Goal: Task Accomplishment & Management: Manage account settings

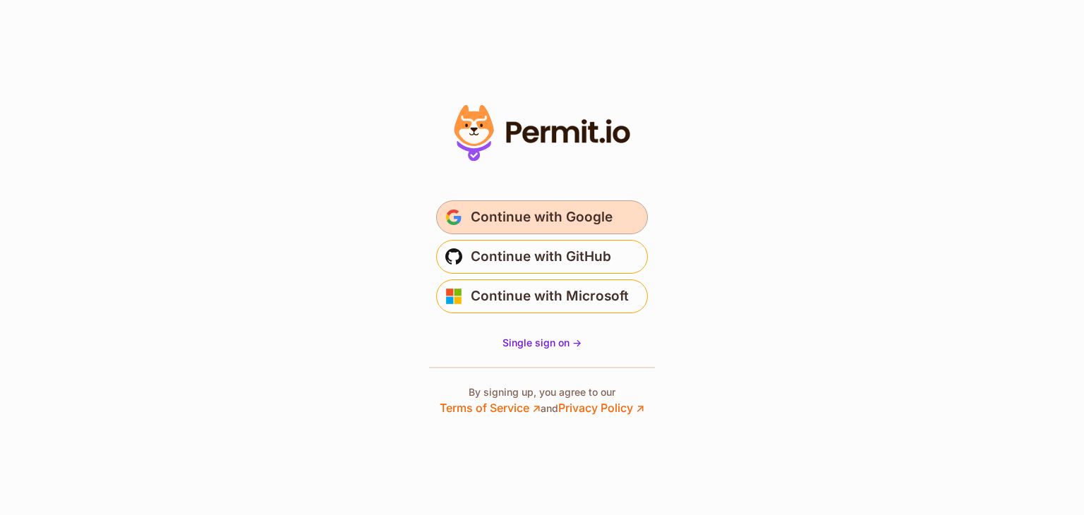
click at [491, 231] on button "Continue with Google" at bounding box center [542, 218] width 212 height 34
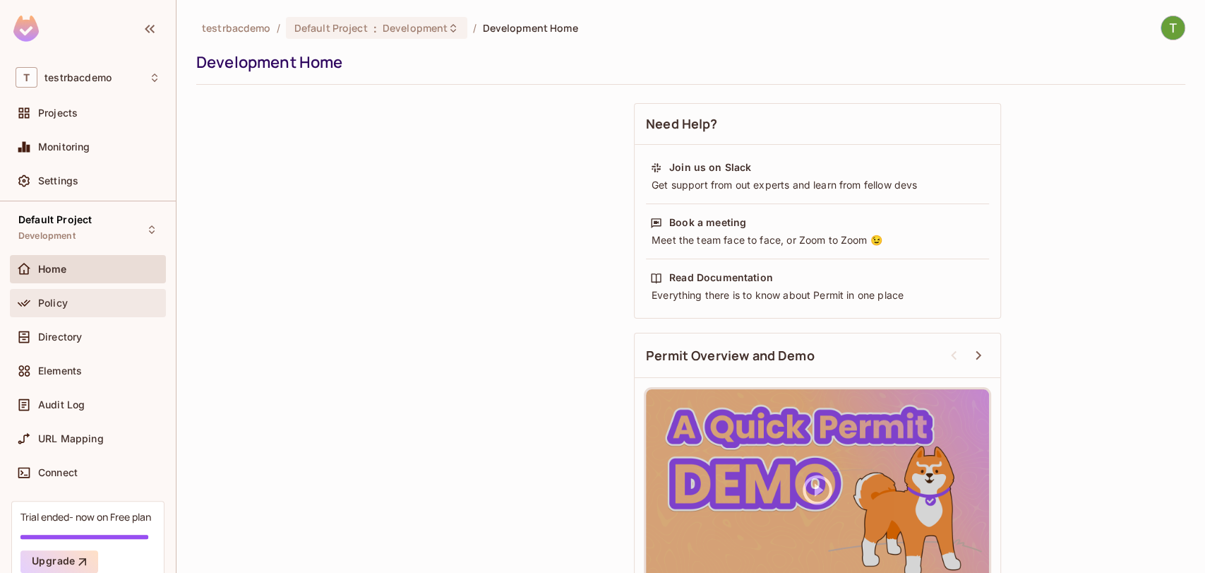
click at [104, 301] on div "Policy" at bounding box center [99, 302] width 122 height 11
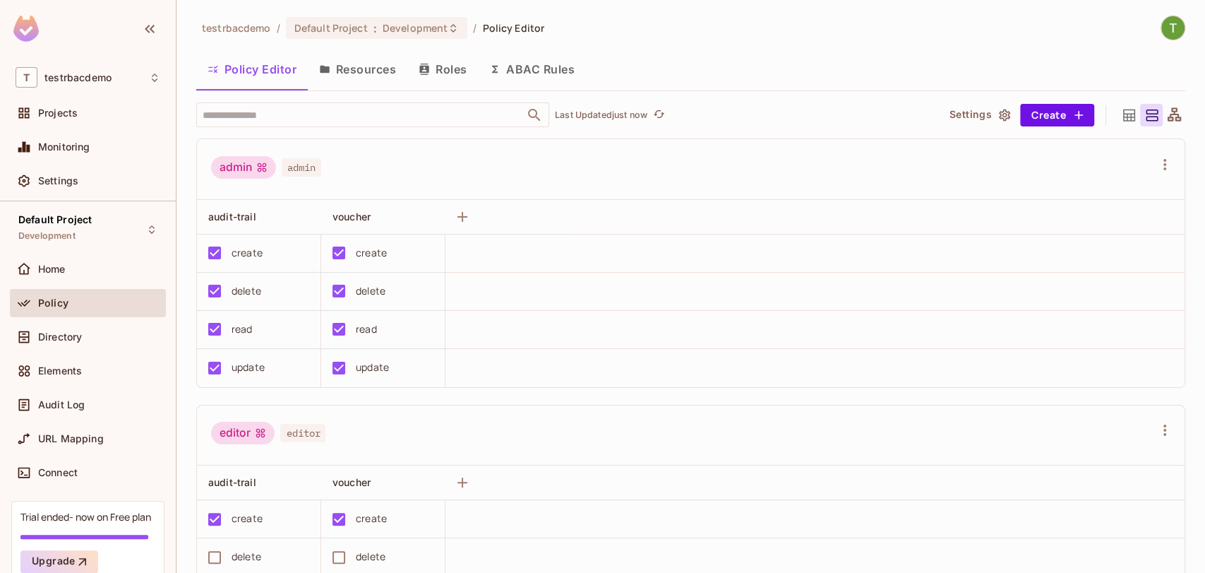
click at [233, 430] on div "editor" at bounding box center [243, 432] width 64 height 23
click at [309, 436] on span "editor" at bounding box center [302, 433] width 45 height 18
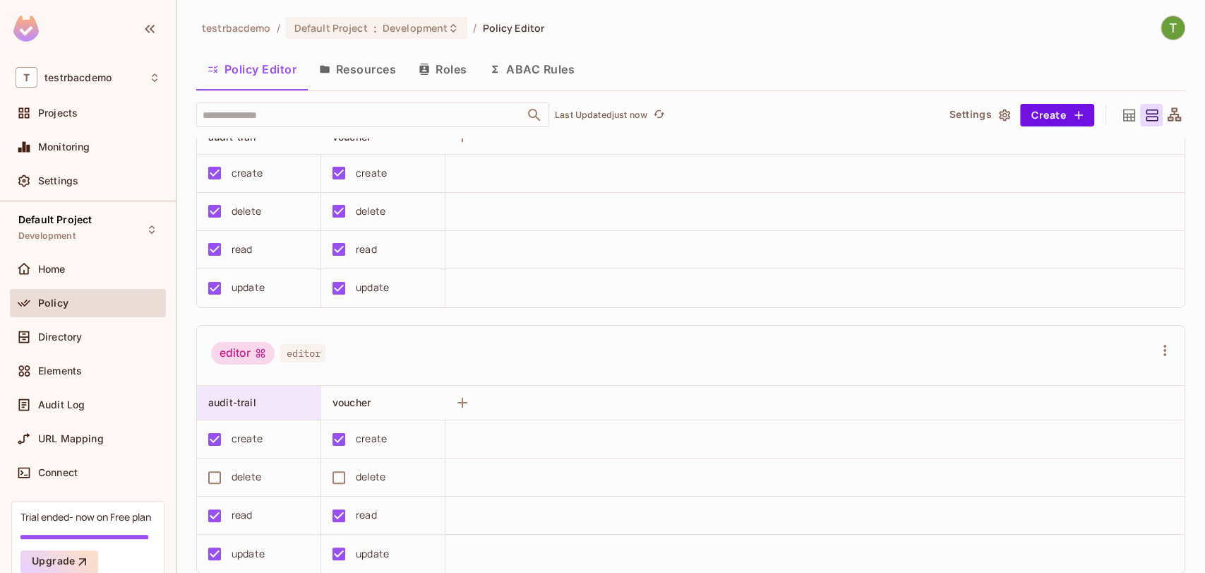
click at [265, 389] on div "audit-trail" at bounding box center [259, 402] width 124 height 34
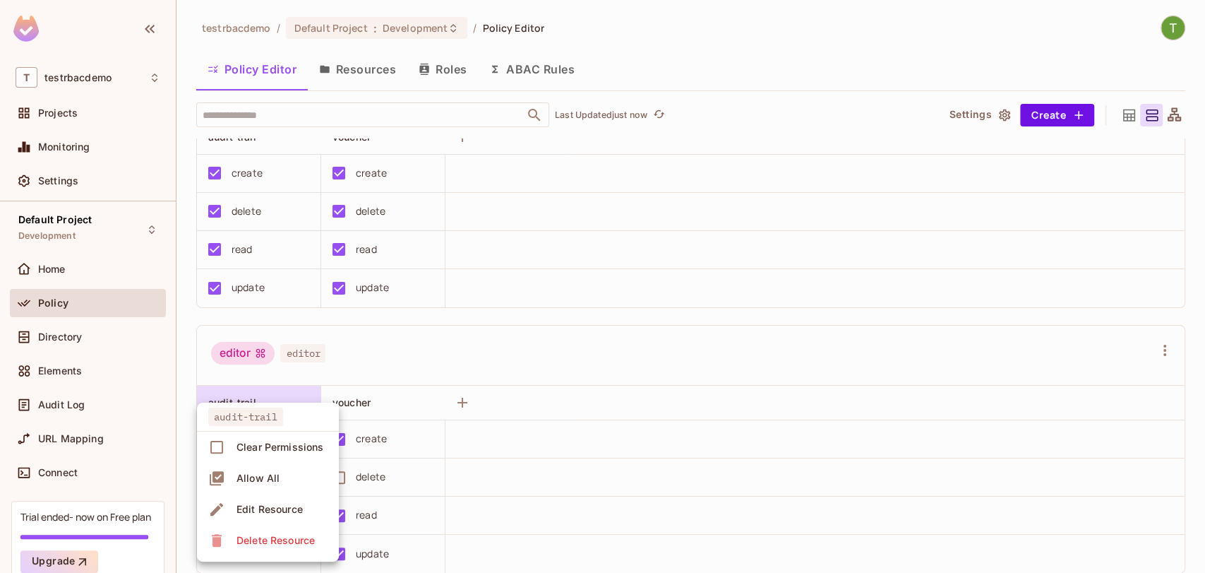
click at [252, 504] on div "Edit Resource" at bounding box center [270, 509] width 66 height 14
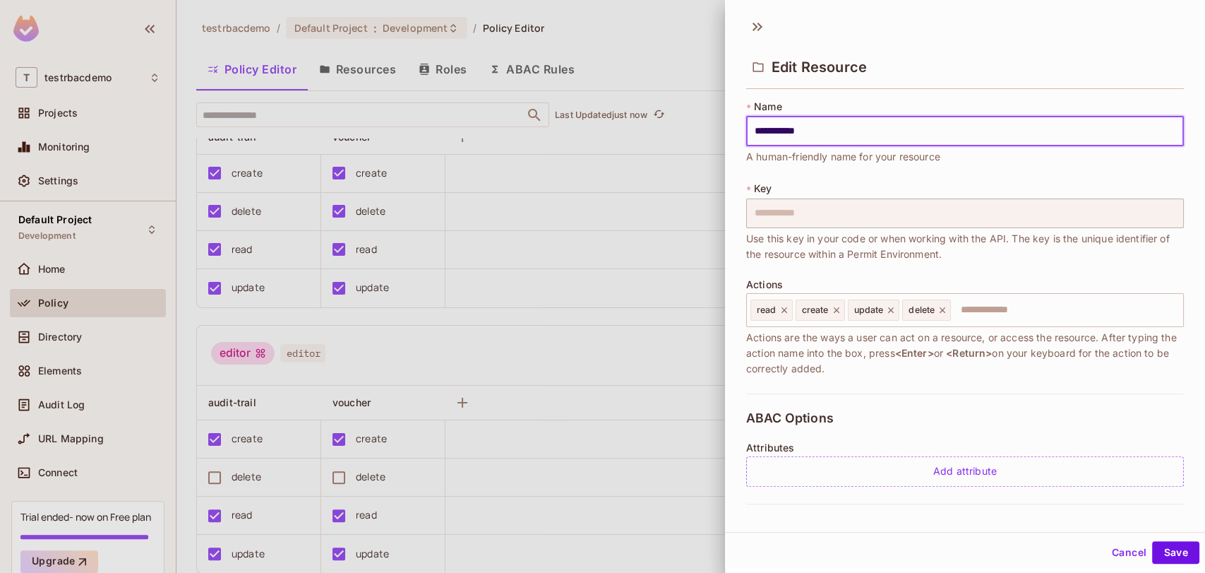
click at [325, 404] on div at bounding box center [602, 286] width 1205 height 573
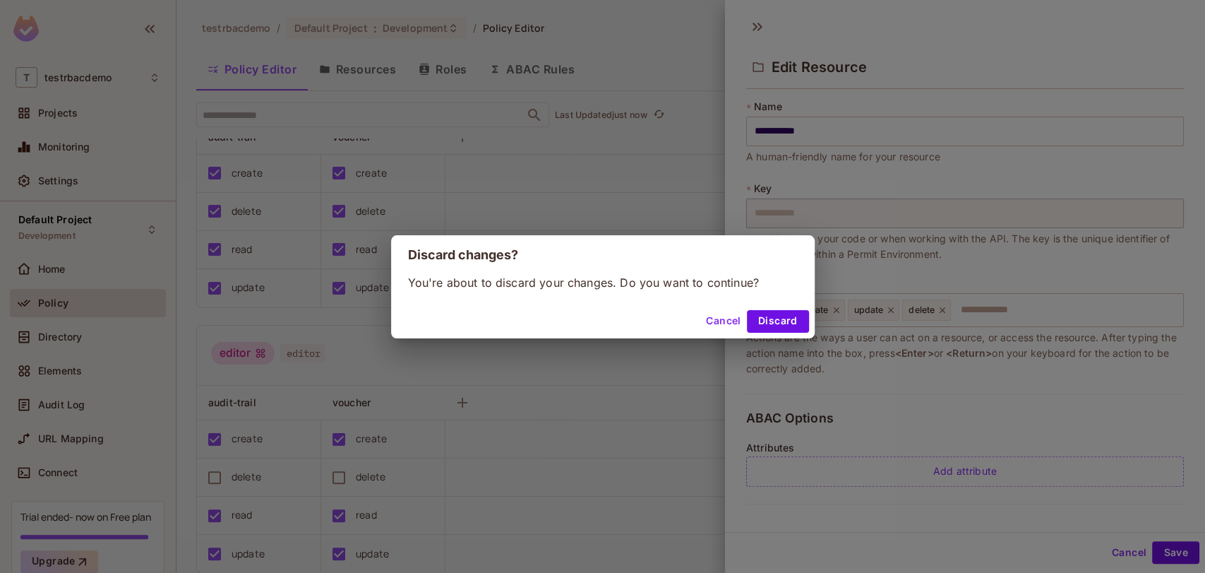
click at [260, 400] on div "Discard changes? You're about to discard your changes. Do you want to continue?…" at bounding box center [602, 286] width 1205 height 573
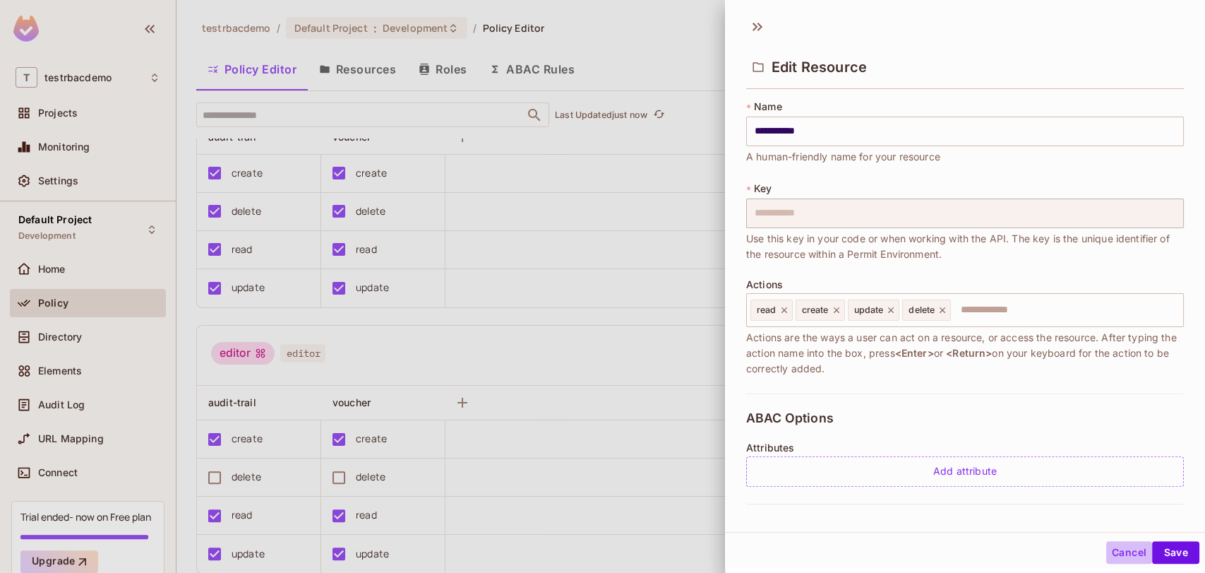
click at [1106, 556] on button "Cancel" at bounding box center [1129, 552] width 46 height 23
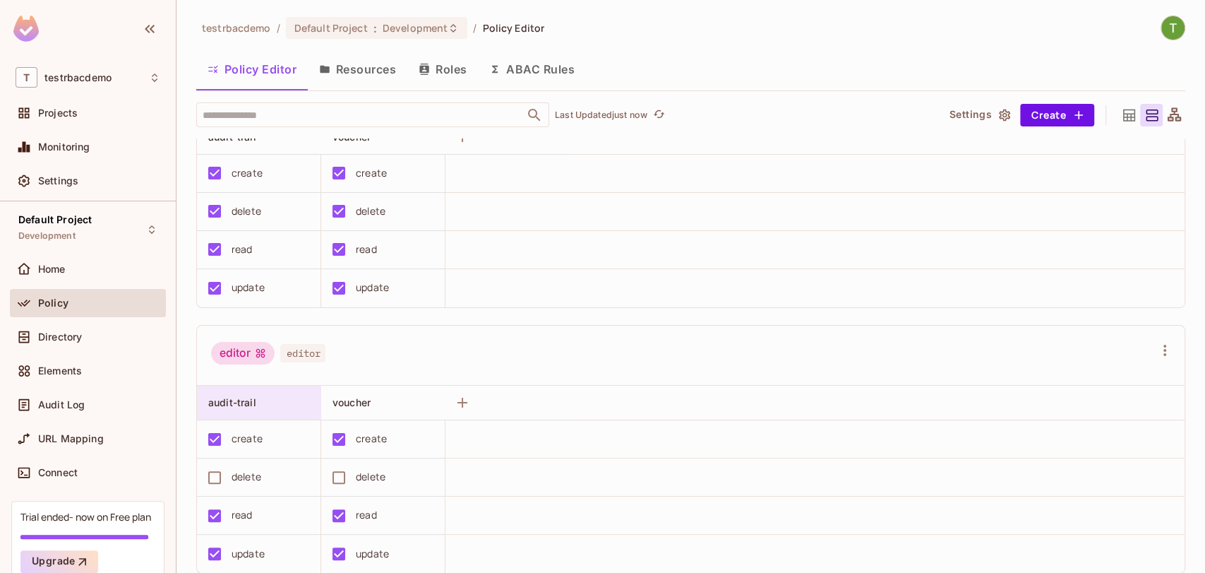
click at [227, 388] on div "audit-trail" at bounding box center [259, 402] width 124 height 34
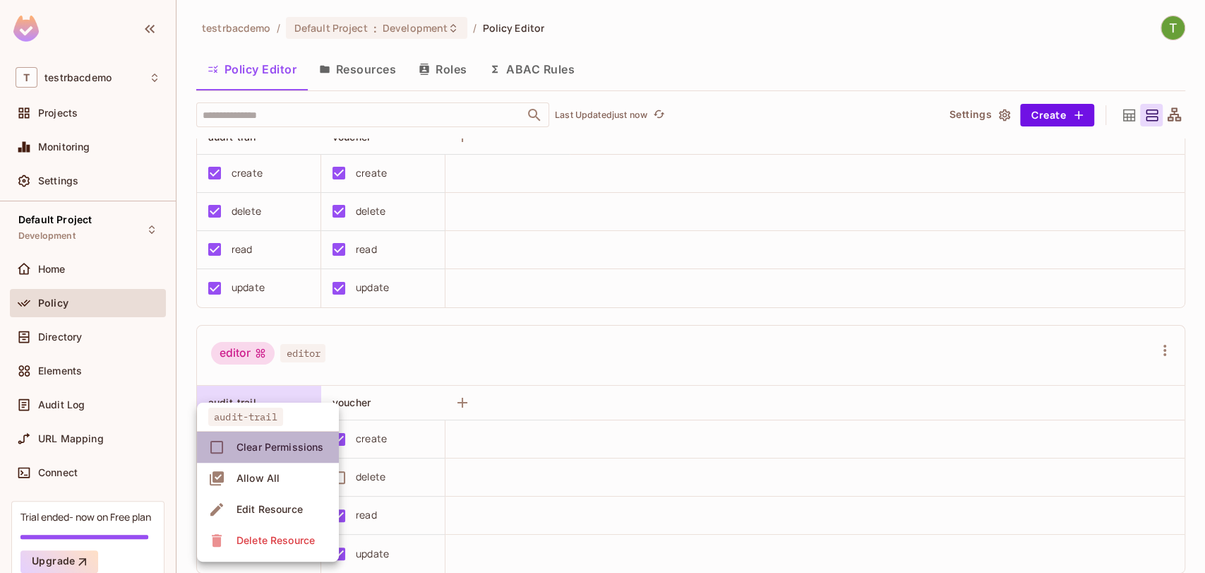
click at [215, 453] on icon at bounding box center [216, 446] width 17 height 17
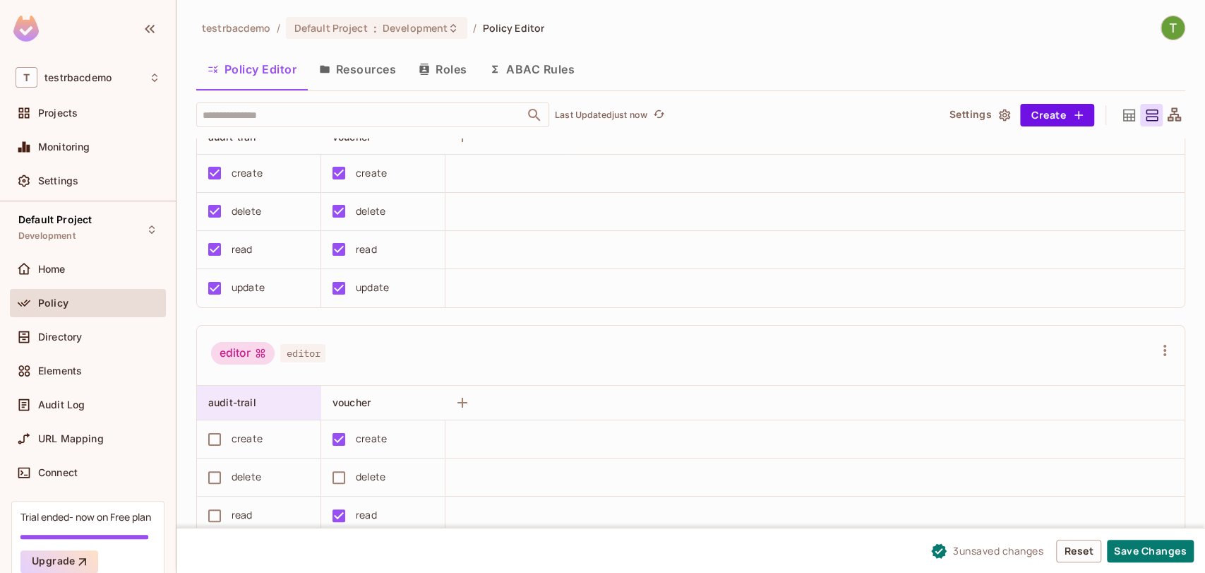
click at [220, 407] on span "audit-trail" at bounding box center [232, 402] width 48 height 12
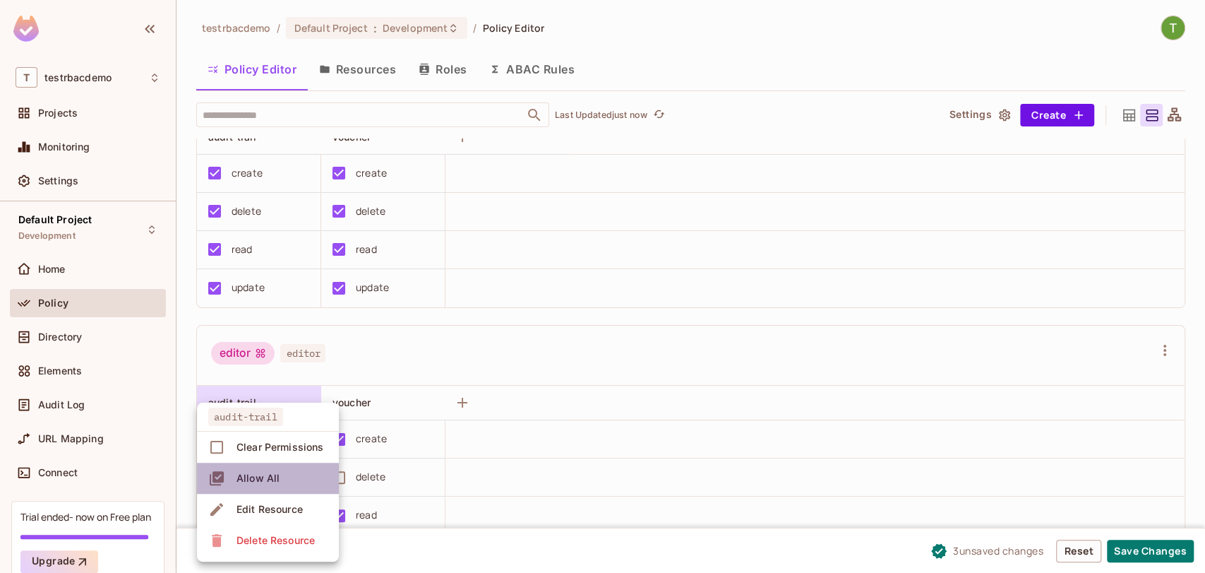
click at [251, 470] on span "Allow All" at bounding box center [258, 478] width 52 height 23
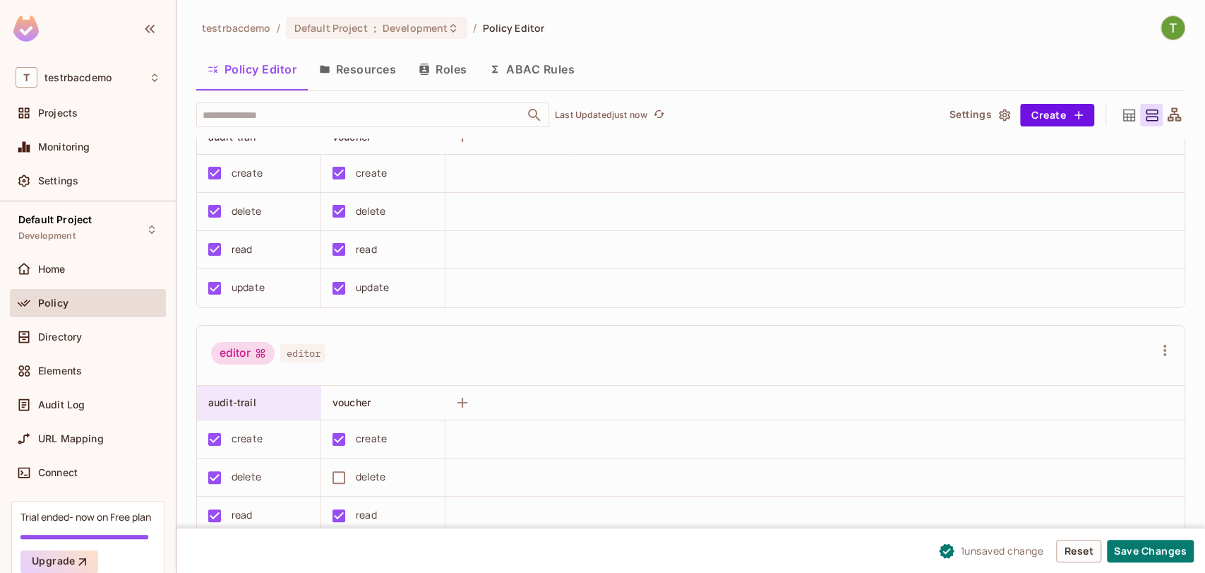
click at [223, 405] on span "audit-trail" at bounding box center [232, 402] width 48 height 12
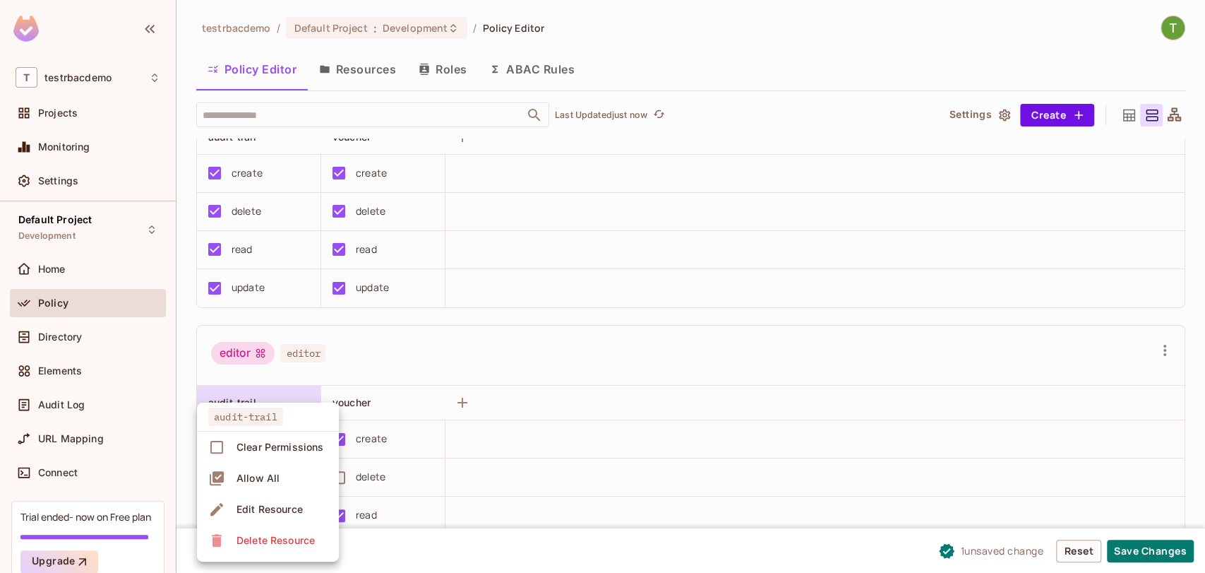
click at [257, 444] on div "Clear Permissions" at bounding box center [280, 447] width 87 height 14
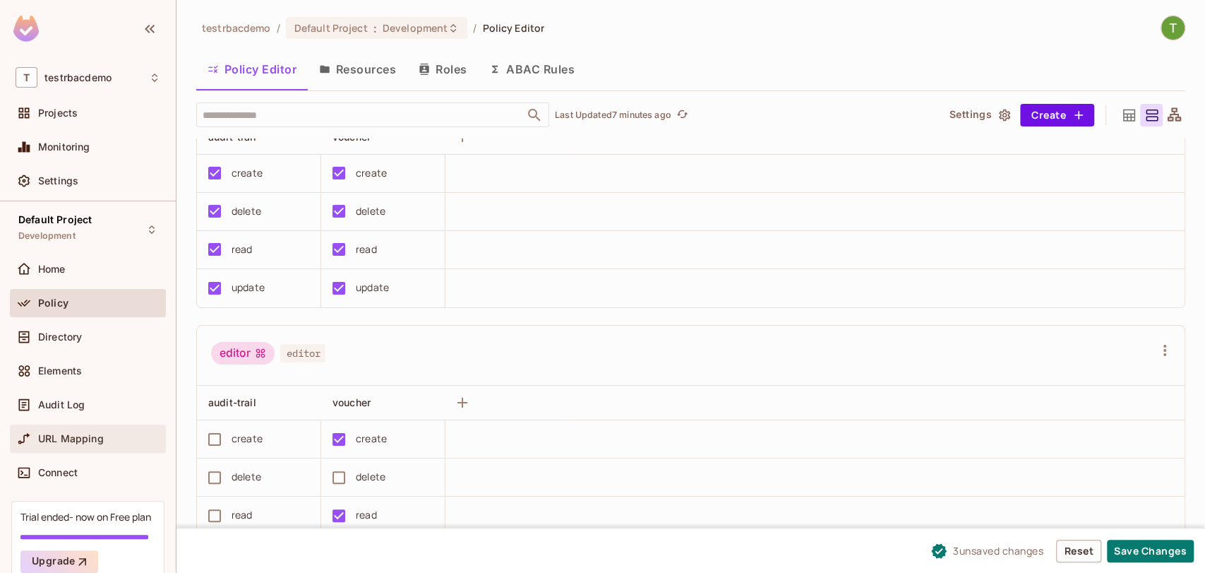
click at [62, 425] on div "URL Mapping" at bounding box center [88, 438] width 156 height 28
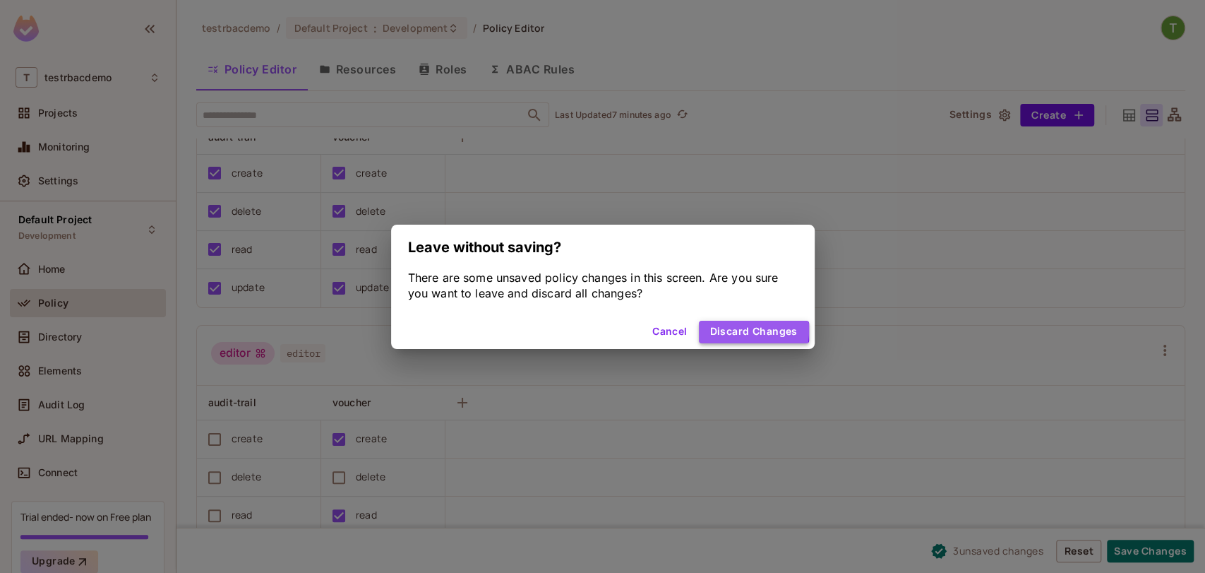
click at [714, 329] on button "Discard Changes" at bounding box center [754, 332] width 110 height 23
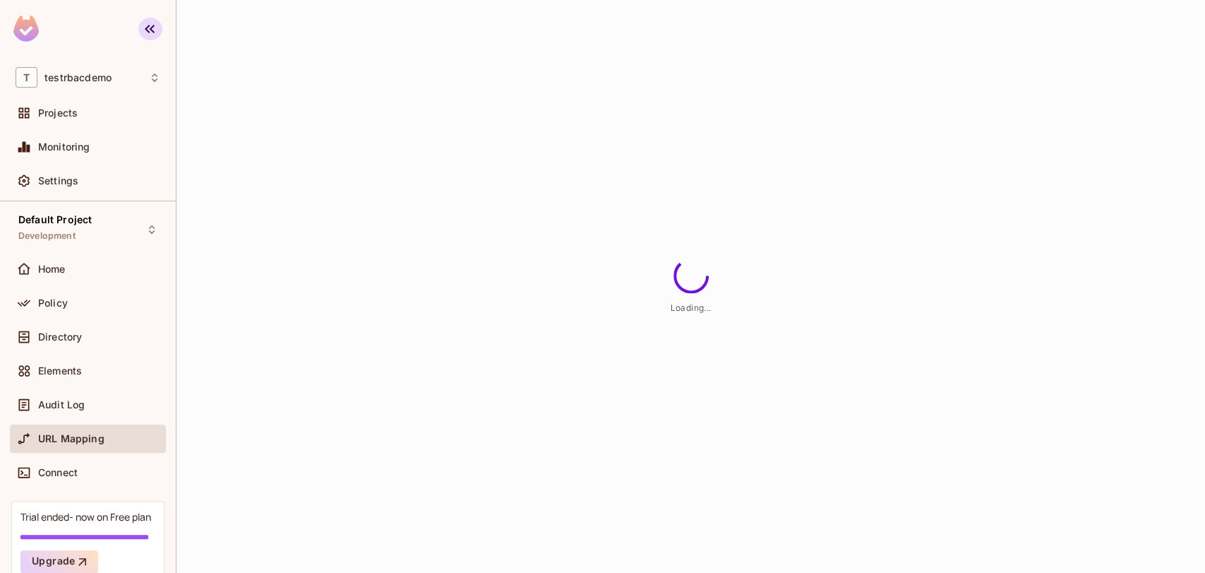
click at [145, 28] on icon "button" at bounding box center [150, 29] width 10 height 8
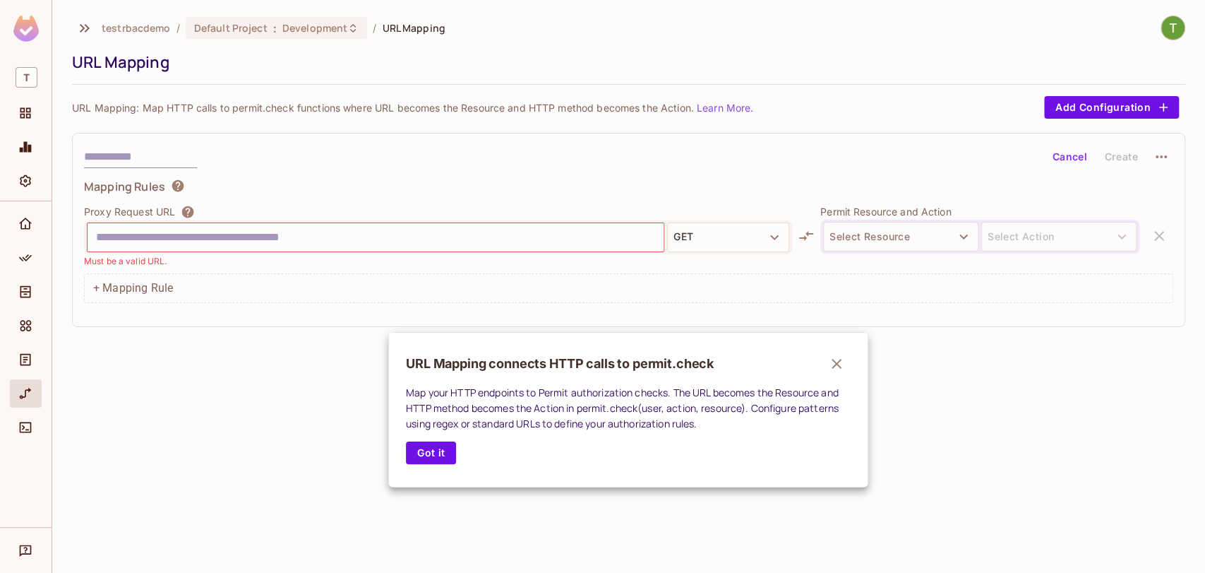
click at [85, 26] on div at bounding box center [602, 286] width 1205 height 573
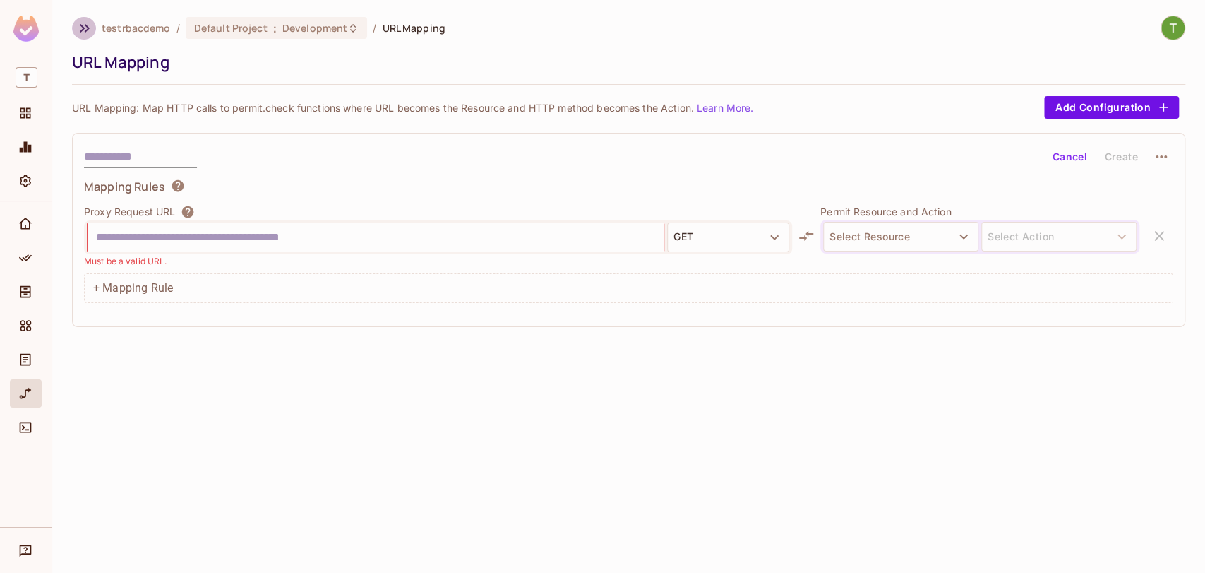
click at [85, 28] on icon "button" at bounding box center [84, 28] width 17 height 17
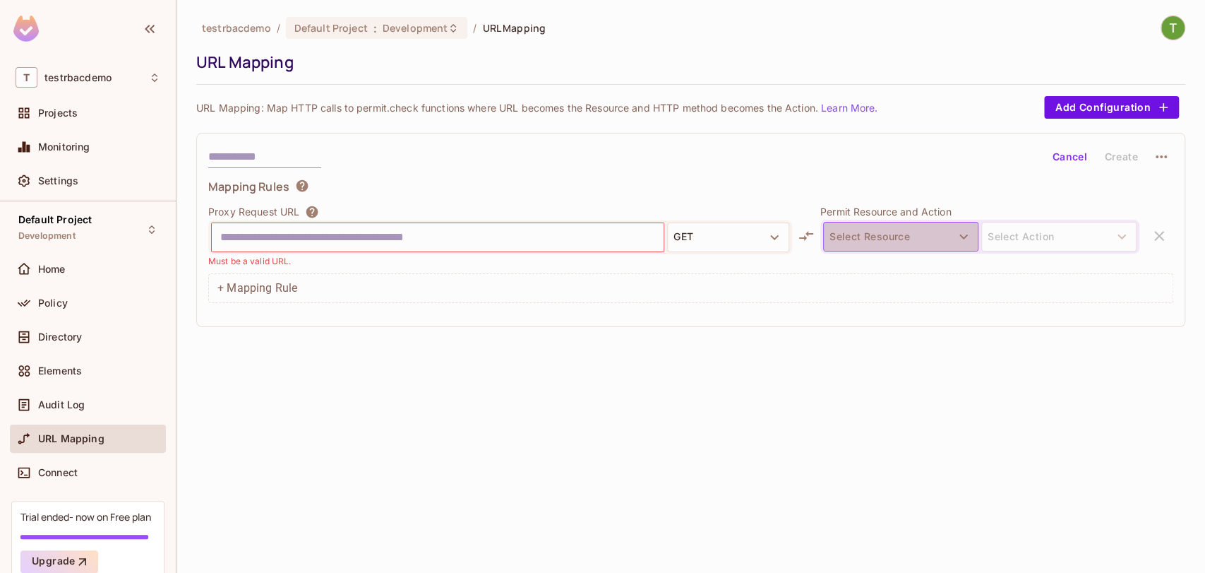
click at [880, 222] on button "Select Resource" at bounding box center [900, 237] width 155 height 30
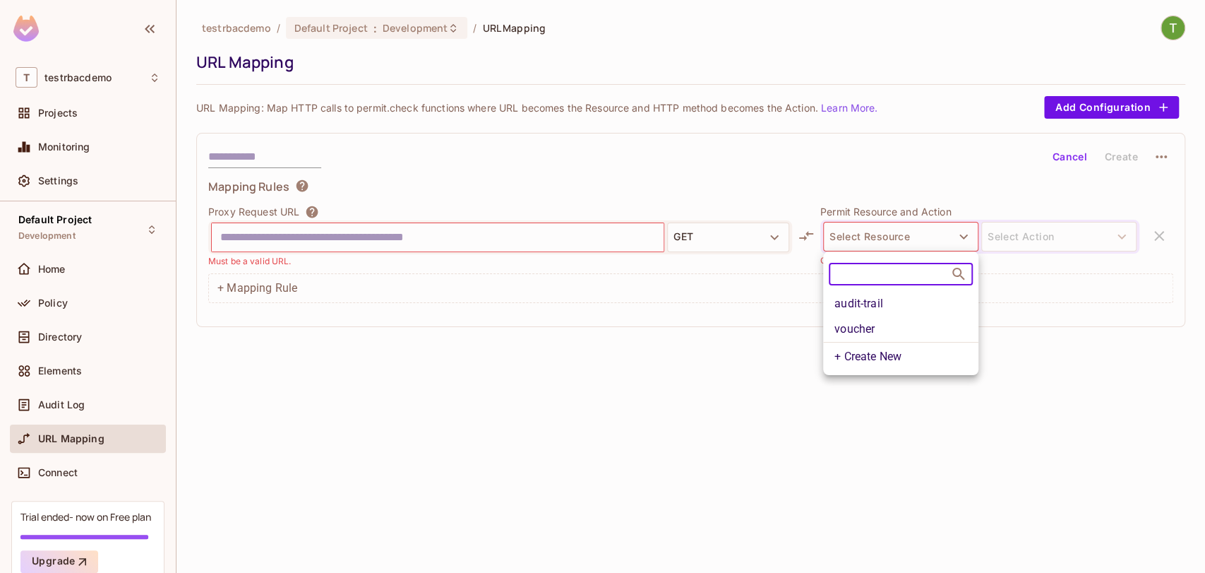
click at [887, 335] on li "voucher" at bounding box center [900, 328] width 155 height 25
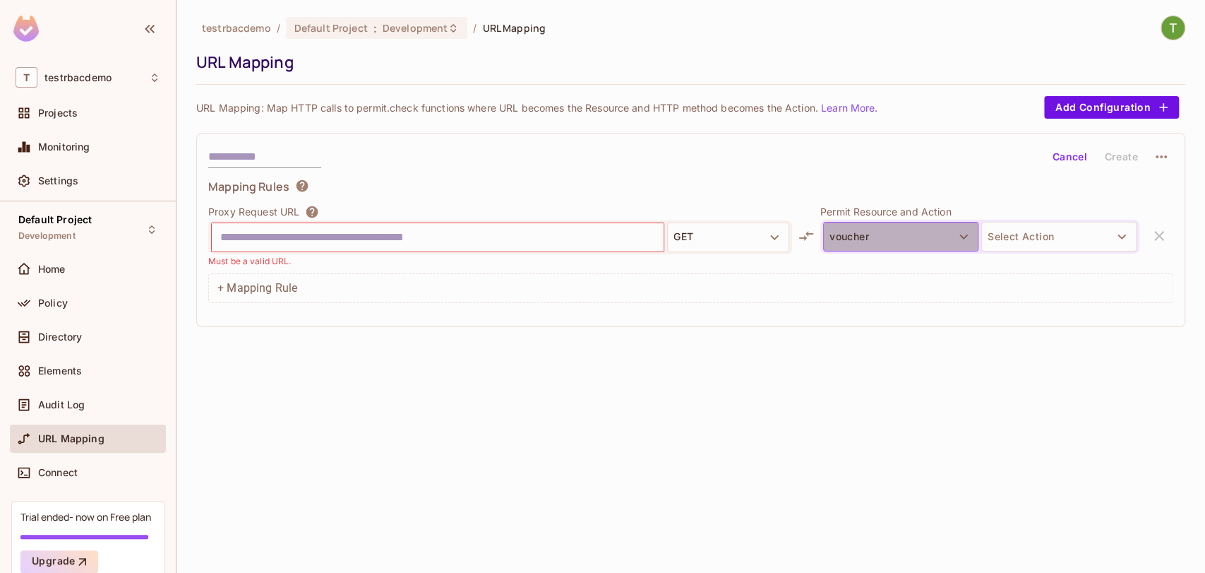
click at [943, 242] on button "voucher" at bounding box center [900, 237] width 155 height 30
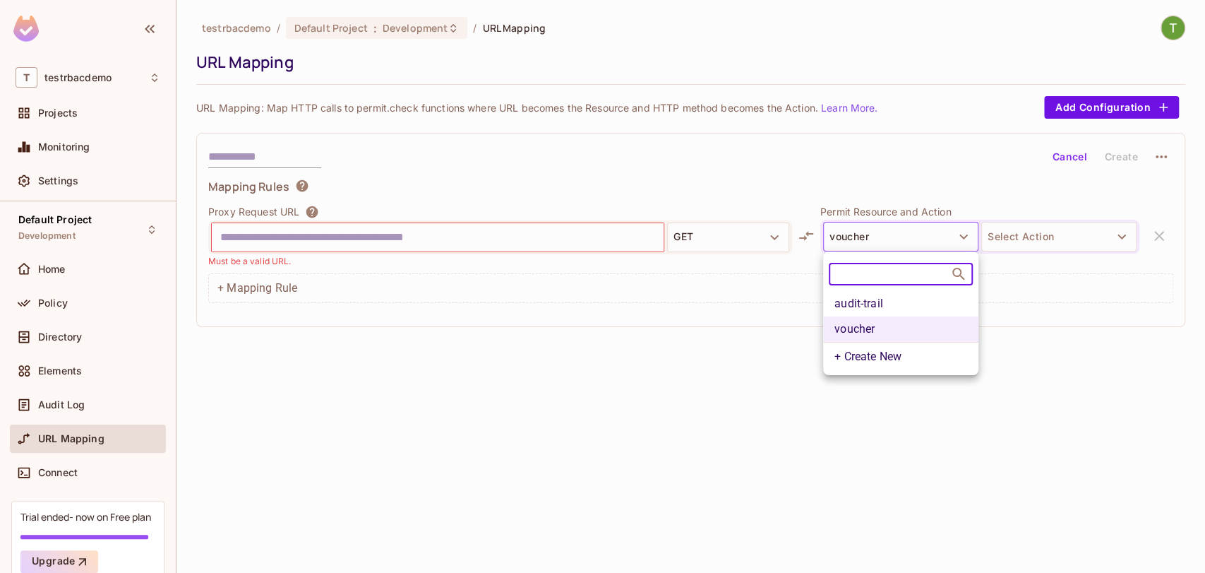
click at [1040, 234] on div at bounding box center [602, 286] width 1205 height 573
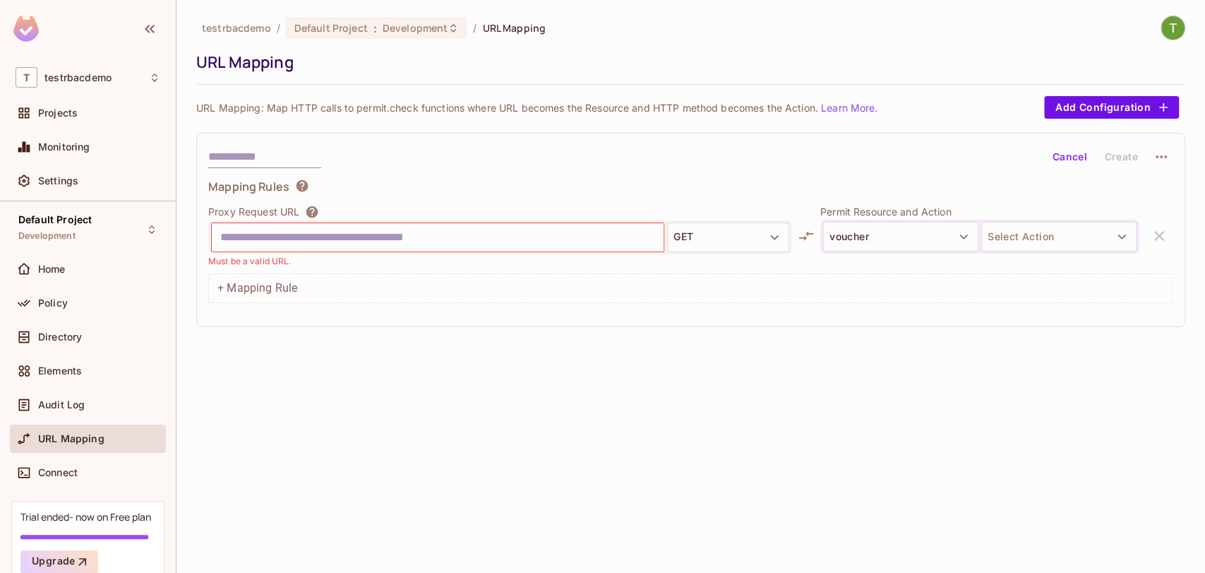
click at [1040, 234] on body "T testrbacdemo Projects Monitoring Settings Default Project Development Home Po…" at bounding box center [602, 286] width 1205 height 573
click at [1024, 220] on div "voucher Select Action" at bounding box center [979, 237] width 319 height 34
click at [1010, 264] on div at bounding box center [979, 259] width 319 height 13
click at [1013, 241] on button "Select Action" at bounding box center [1058, 237] width 155 height 30
click at [1012, 308] on li "update" at bounding box center [1058, 320] width 155 height 25
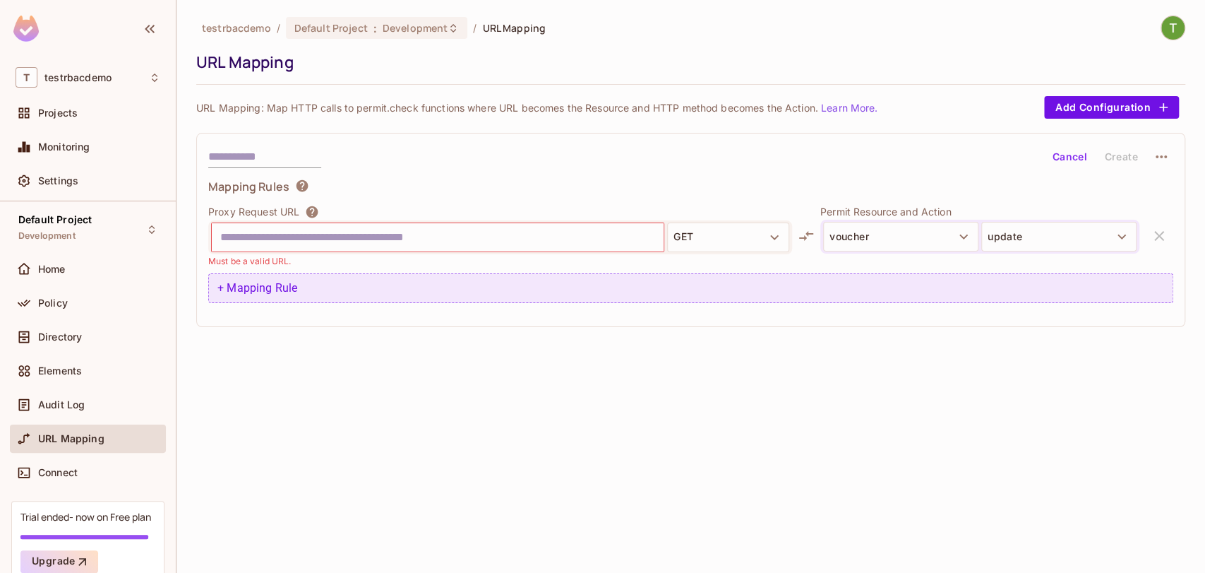
click at [371, 289] on div "+ Mapping Rule" at bounding box center [690, 288] width 965 height 30
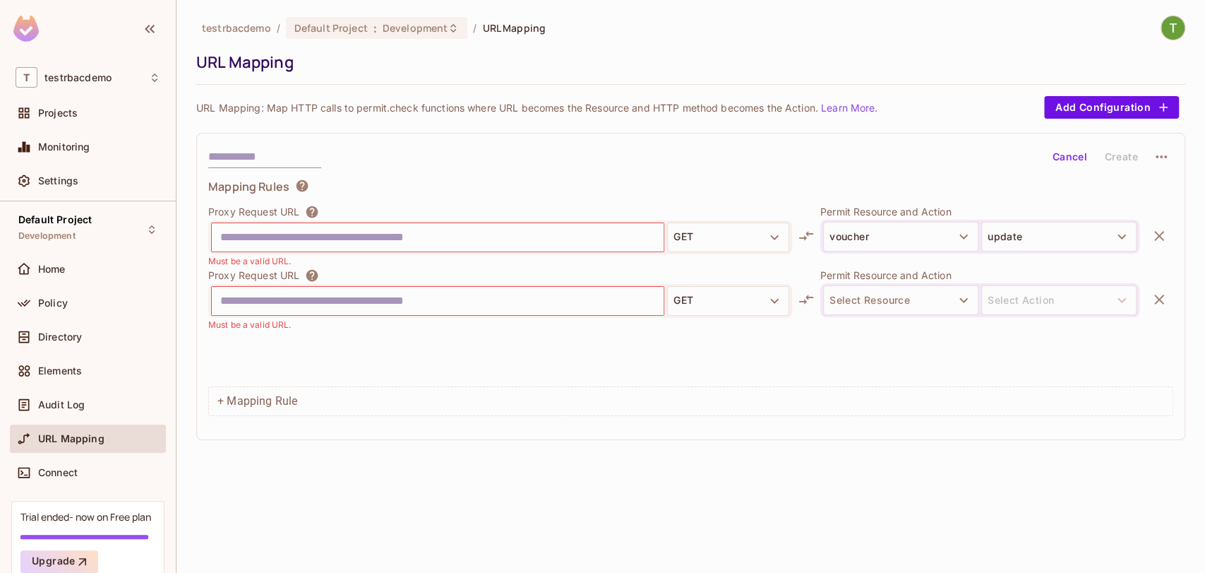
click at [73, 419] on div "Audit Log" at bounding box center [88, 407] width 156 height 34
click at [66, 409] on div "Audit Log" at bounding box center [88, 404] width 145 height 17
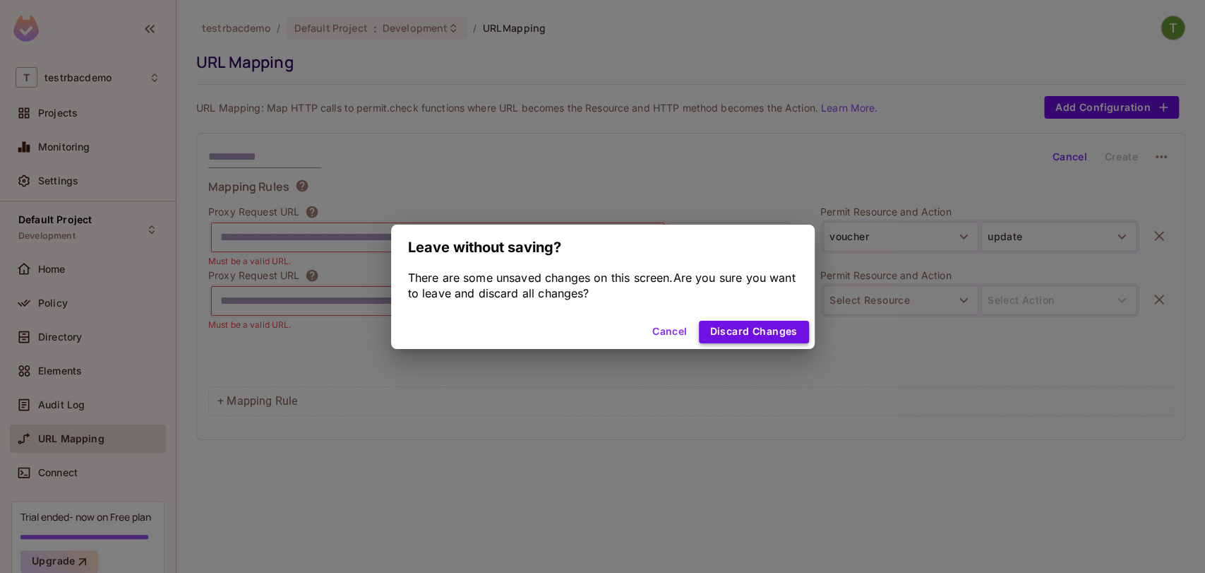
click at [736, 321] on button "Discard Changes" at bounding box center [754, 332] width 110 height 23
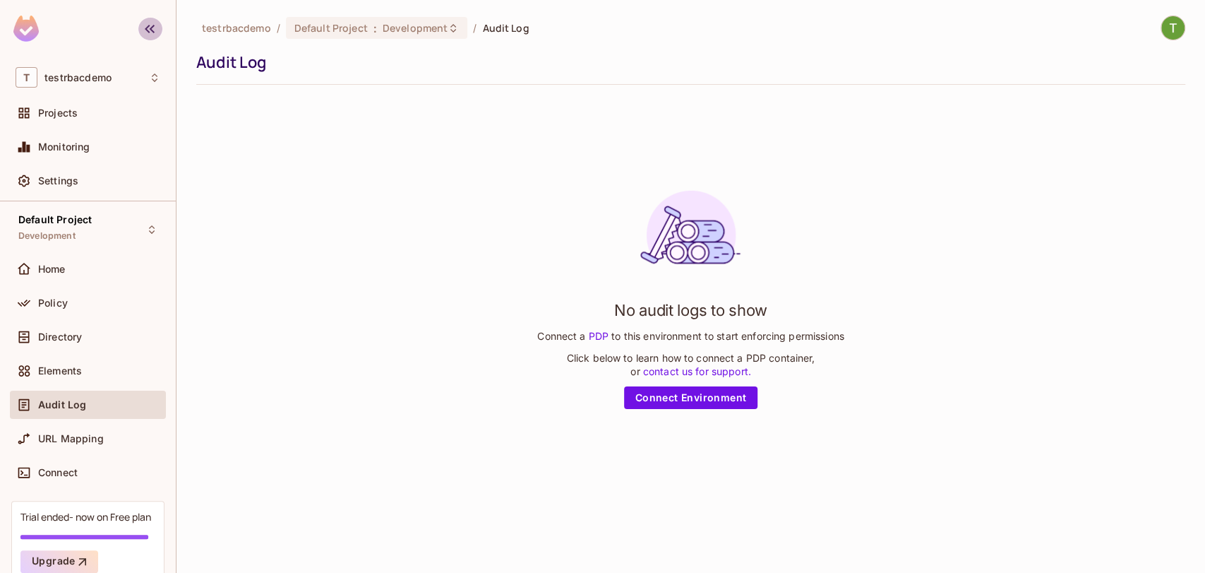
click at [151, 37] on button "button" at bounding box center [150, 29] width 24 height 23
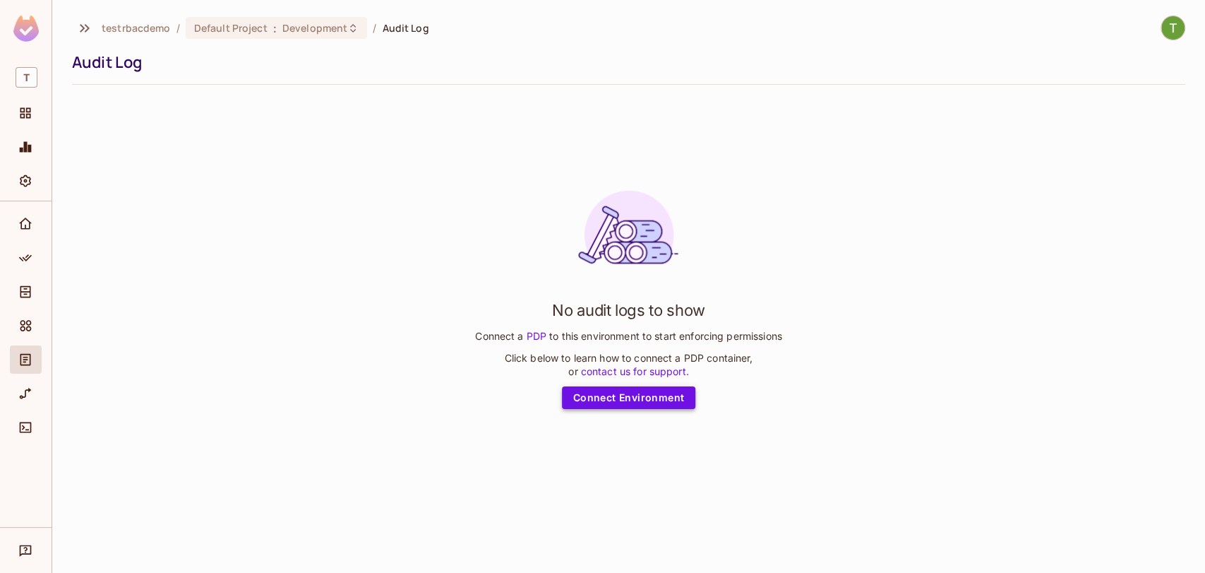
click at [612, 393] on link "Connect Environment" at bounding box center [629, 397] width 134 height 23
click at [16, 299] on div "Directory" at bounding box center [28, 291] width 24 height 17
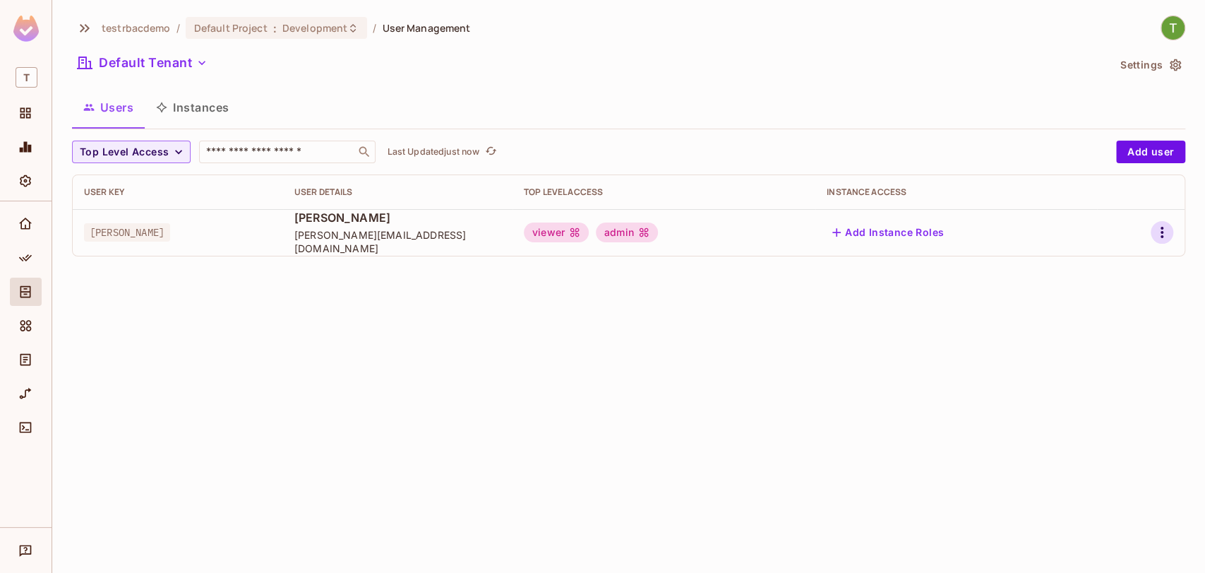
click at [1163, 236] on icon "button" at bounding box center [1162, 232] width 3 height 11
click at [1093, 268] on div "Edit" at bounding box center [1087, 265] width 19 height 14
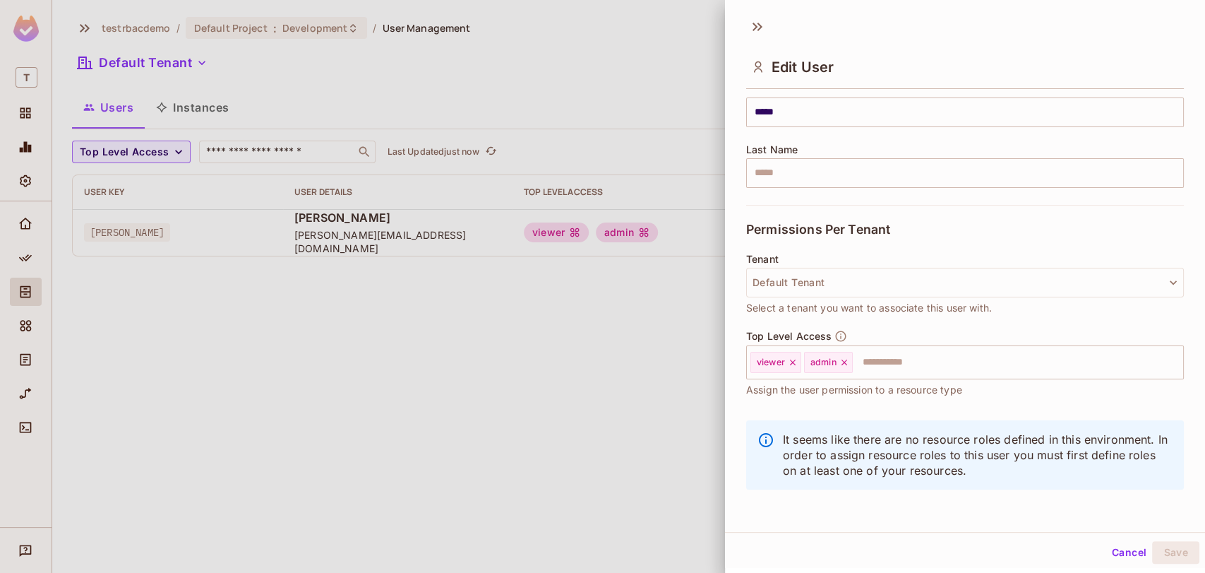
scroll to position [1, 0]
click at [580, 357] on div at bounding box center [602, 286] width 1205 height 573
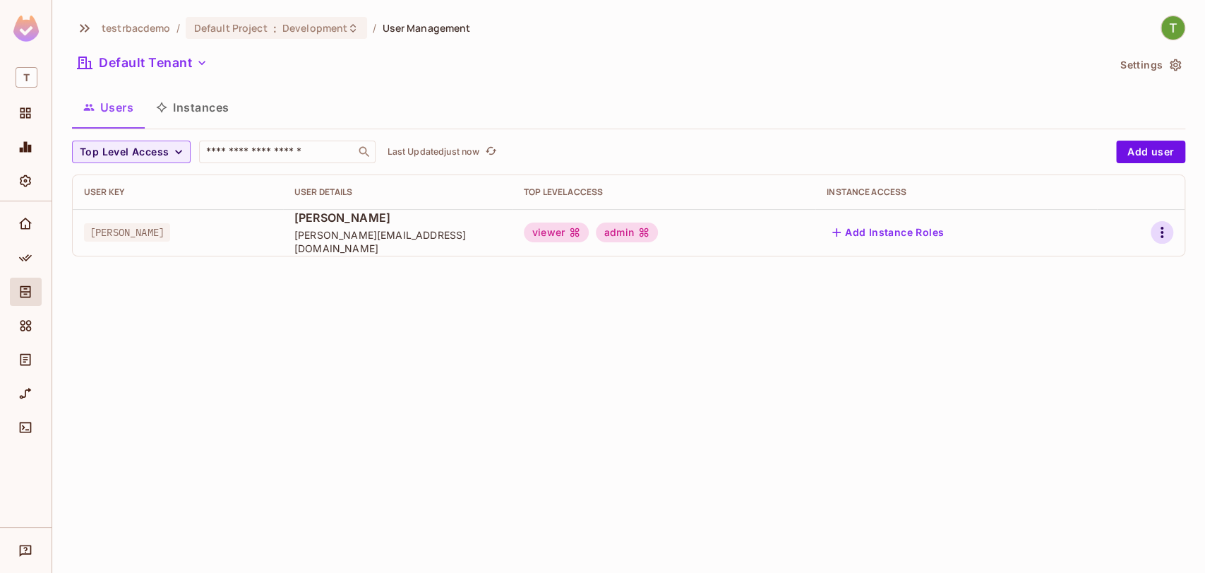
click at [1161, 233] on icon "button" at bounding box center [1162, 232] width 3 height 11
click at [1091, 301] on div "Edit Attributes" at bounding box center [1113, 296] width 70 height 14
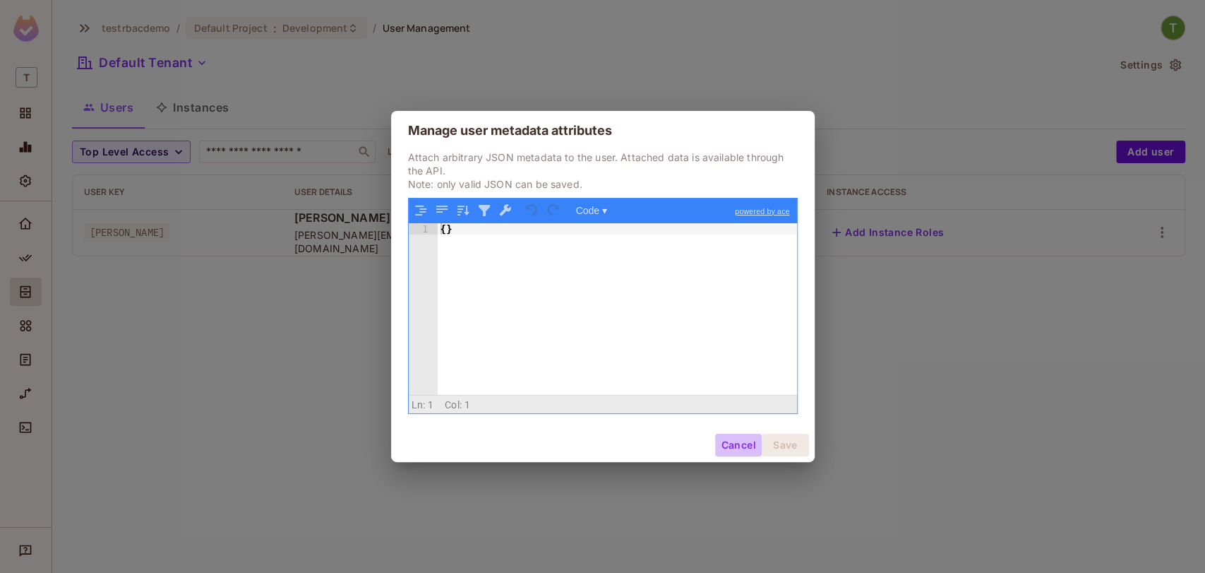
drag, startPoint x: 724, startPoint y: 445, endPoint x: 740, endPoint y: 448, distance: 16.4
click at [740, 448] on button "Cancel" at bounding box center [738, 444] width 46 height 23
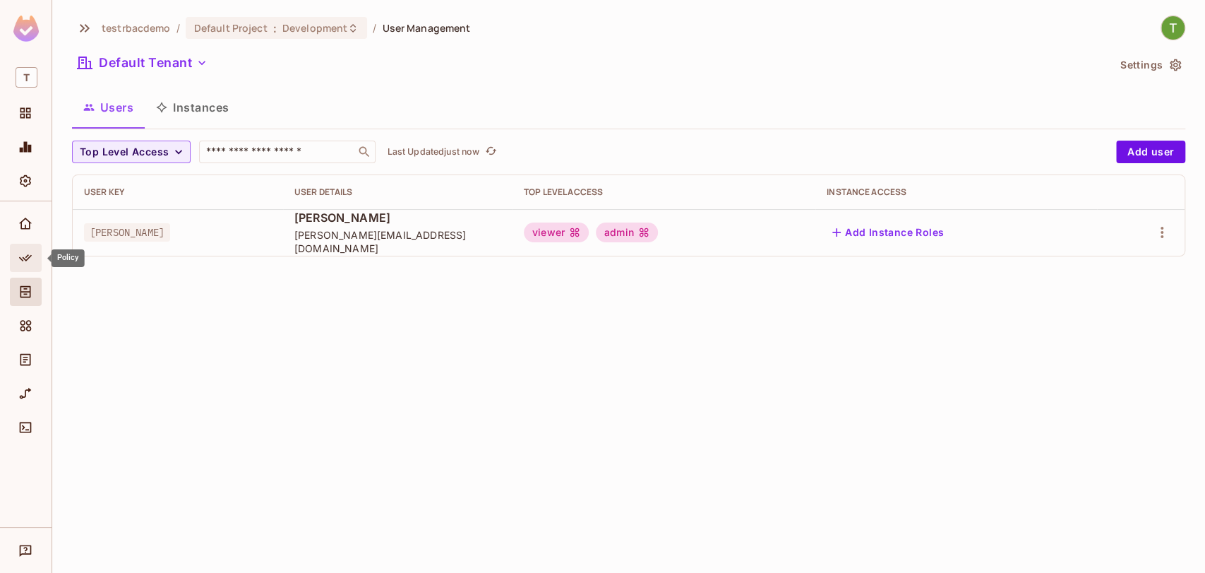
click at [40, 256] on div "Policy" at bounding box center [26, 258] width 32 height 28
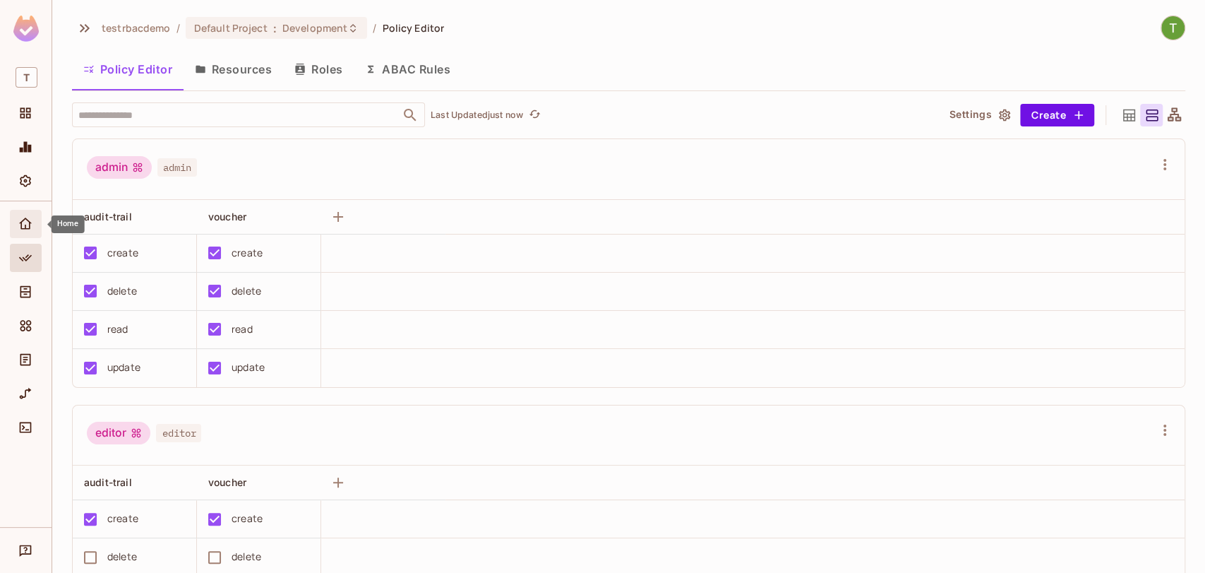
click at [24, 229] on icon "Home" at bounding box center [25, 224] width 14 height 14
